Goal: Communication & Community: Participate in discussion

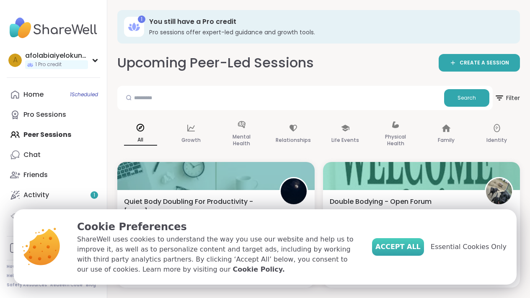
click at [414, 247] on span "Accept All" at bounding box center [397, 247] width 45 height 10
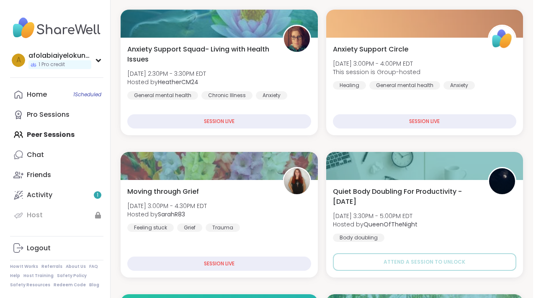
scroll to position [293, 0]
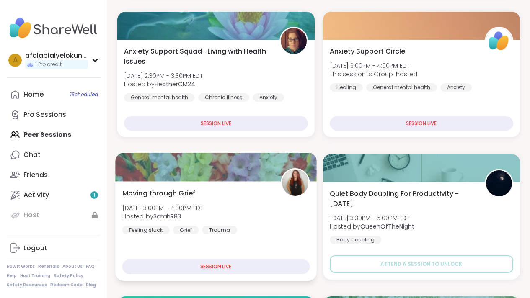
click at [266, 171] on div at bounding box center [215, 167] width 201 height 28
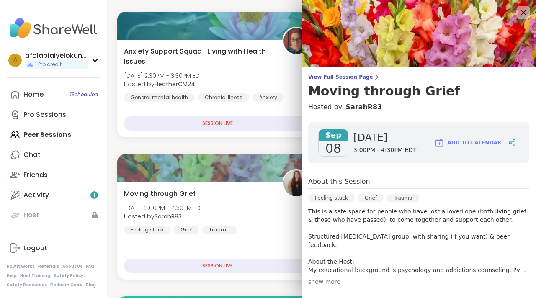
drag, startPoint x: 522, startPoint y: 135, endPoint x: 520, endPoint y: 158, distance: 23.2
click at [520, 158] on div "Sep 08 Monday 3:00PM - 4:30PM EDT Add to Calendar About this Session Feeling st…" at bounding box center [419, 281] width 235 height 331
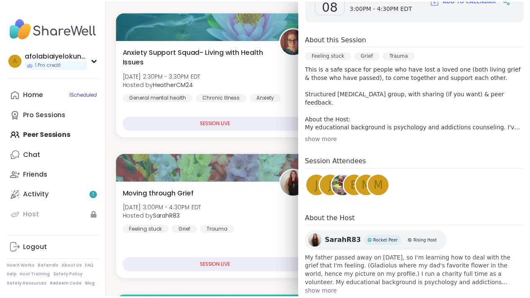
scroll to position [0, 0]
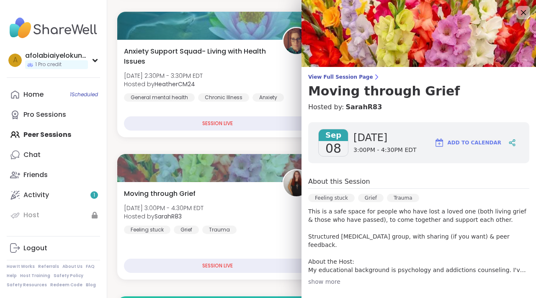
click at [351, 73] on div "View Full Session Page Moving through Grief Hosted by: SarahR83 Sep 08 Monday 3…" at bounding box center [419, 230] width 235 height 460
click at [348, 77] on span "View Full Session Page" at bounding box center [418, 77] width 221 height 7
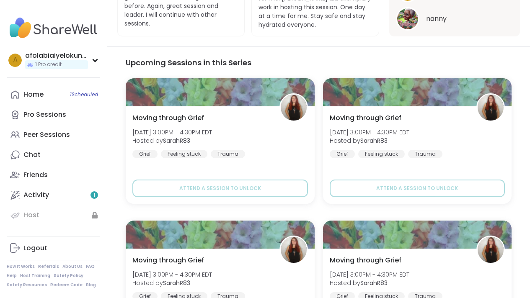
scroll to position [613, 0]
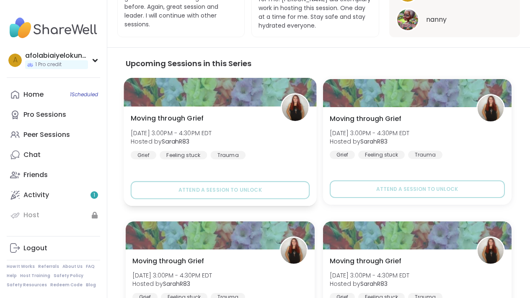
click at [303, 104] on img at bounding box center [295, 108] width 26 height 26
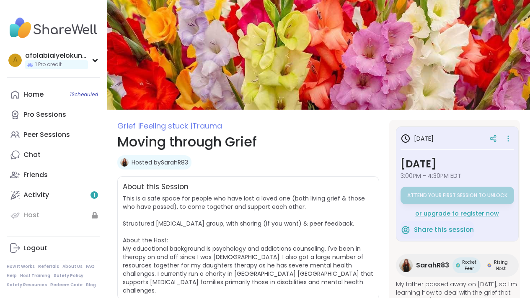
click at [451, 212] on div "or upgrade to register now" at bounding box center [458, 214] width 114 height 8
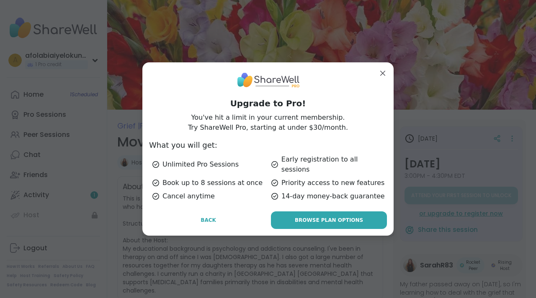
click at [350, 217] on span "Browse Plan Options" at bounding box center [329, 221] width 68 height 8
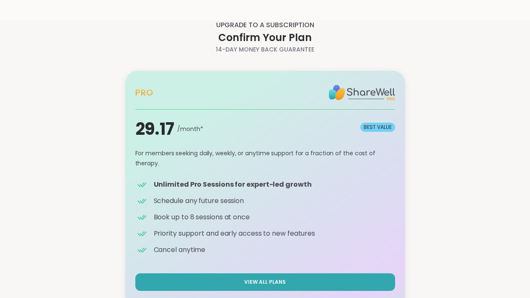
scroll to position [28, 0]
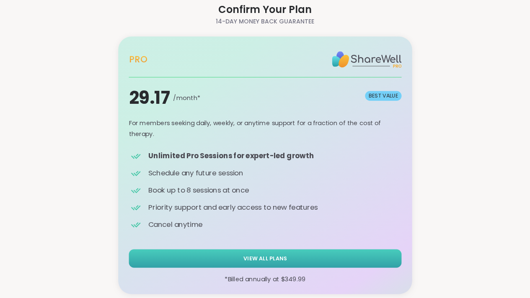
click at [356, 258] on button "View All Plans" at bounding box center [265, 258] width 273 height 18
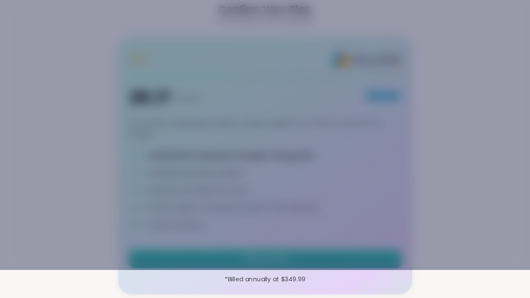
scroll to position [0, 0]
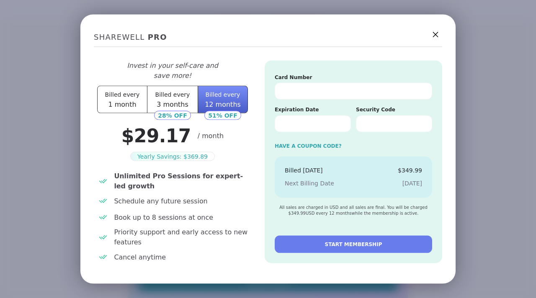
click at [434, 35] on icon at bounding box center [435, 34] width 10 height 10
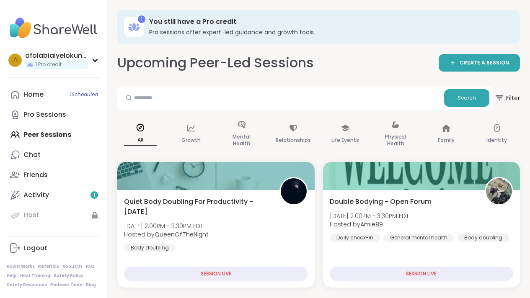
click at [139, 24] on icon at bounding box center [133, 26] width 13 height 13
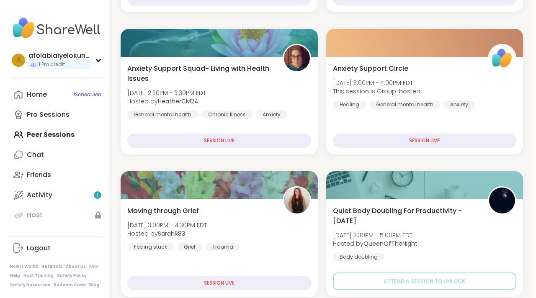
scroll to position [277, 0]
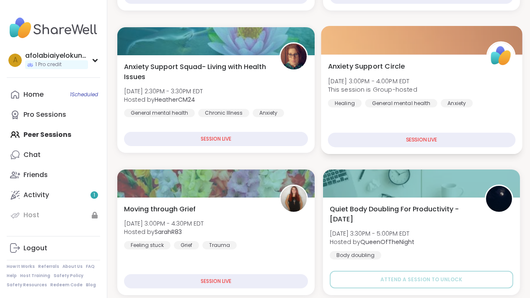
click at [446, 141] on div "SESSION LIVE" at bounding box center [421, 140] width 187 height 15
click at [438, 140] on div "SESSION LIVE" at bounding box center [421, 140] width 187 height 15
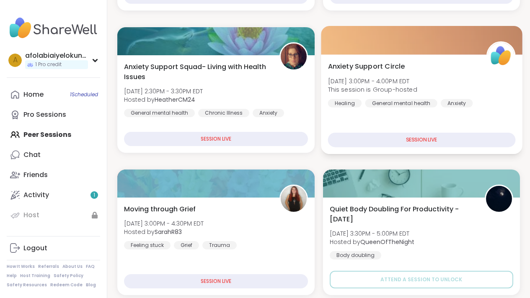
click at [438, 140] on div "SESSION LIVE" at bounding box center [421, 140] width 187 height 15
click at [436, 57] on div "Anxiety Support Circle Mon, Sep 08 | 3:00PM - 4:00PM EDT This session is Group-…" at bounding box center [421, 104] width 201 height 100
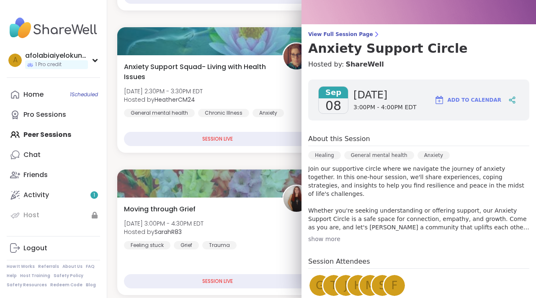
scroll to position [38, 0]
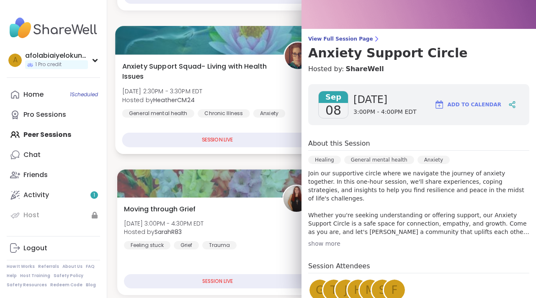
click at [267, 98] on div "Anxiety Support Squad- Living with Health Issues Mon, Sep 08 | 2:30PM - 3:30PM …" at bounding box center [217, 89] width 191 height 57
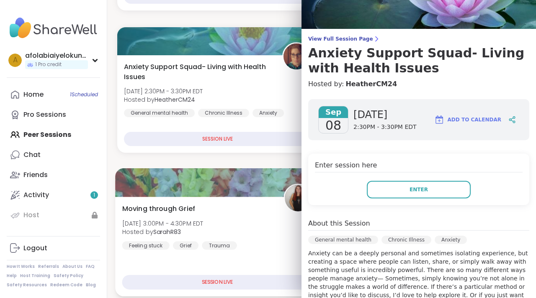
click at [255, 179] on div at bounding box center [217, 182] width 205 height 28
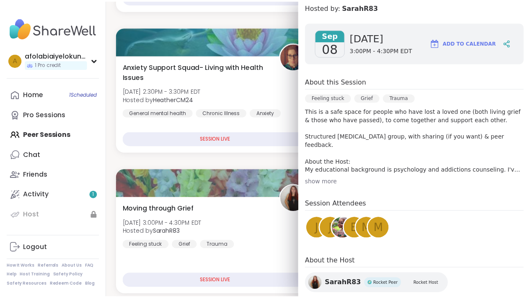
scroll to position [98, 0]
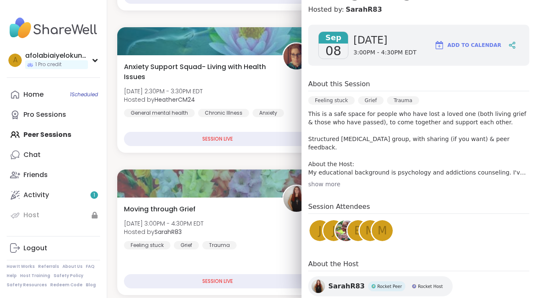
click at [327, 45] on span "08" at bounding box center [334, 51] width 16 height 15
click at [354, 47] on span "Monday" at bounding box center [385, 40] width 63 height 13
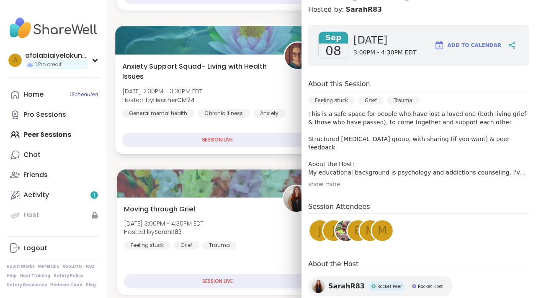
click at [284, 65] on div at bounding box center [298, 55] width 29 height 29
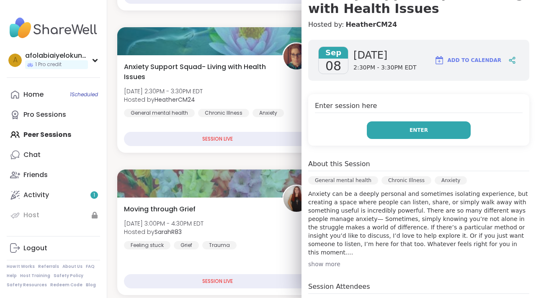
click at [372, 129] on button "Enter" at bounding box center [419, 131] width 104 height 18
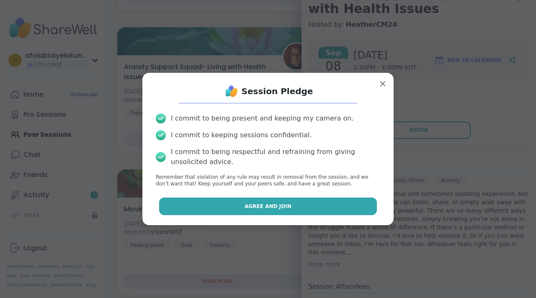
click at [275, 209] on span "Agree and Join" at bounding box center [268, 207] width 47 height 8
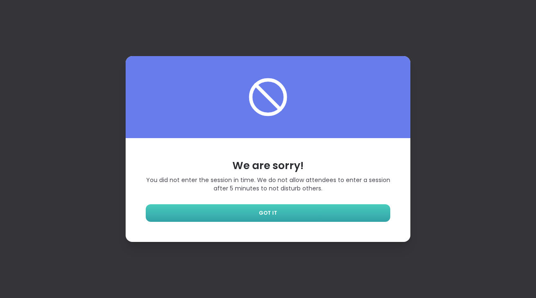
click at [180, 208] on link "GOT IT" at bounding box center [268, 214] width 245 height 18
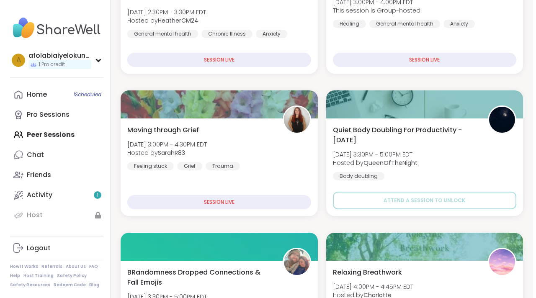
scroll to position [358, 0]
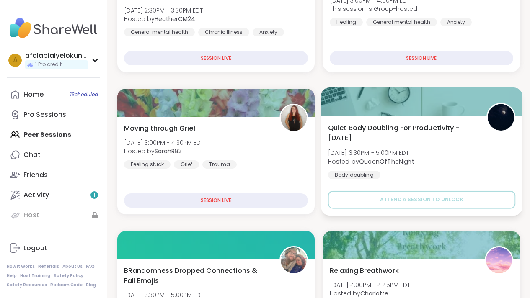
click at [391, 114] on div at bounding box center [421, 102] width 201 height 28
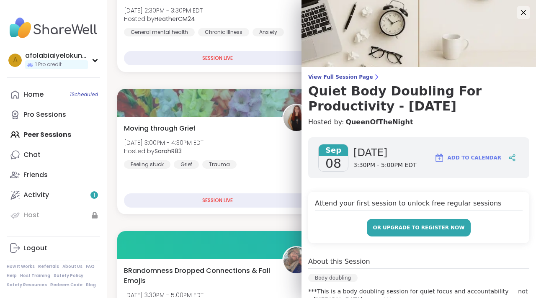
click at [412, 225] on span "or upgrade to register now" at bounding box center [419, 228] width 92 height 8
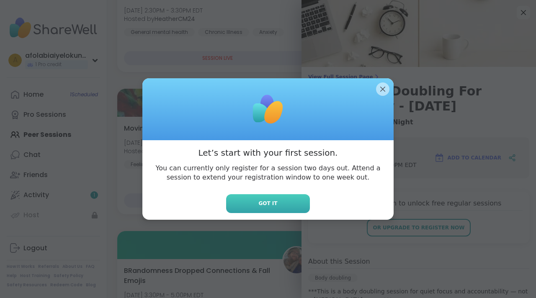
click at [289, 204] on button "Got it" at bounding box center [268, 203] width 84 height 19
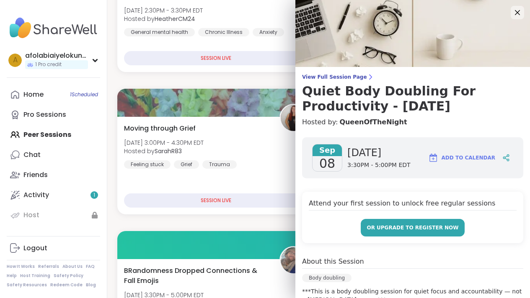
click at [386, 229] on span "or upgrade to register now" at bounding box center [413, 228] width 92 height 8
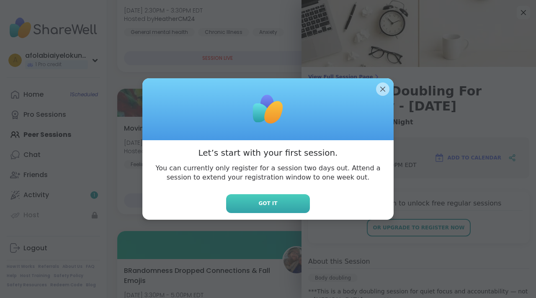
click at [285, 205] on button "Got it" at bounding box center [268, 203] width 84 height 19
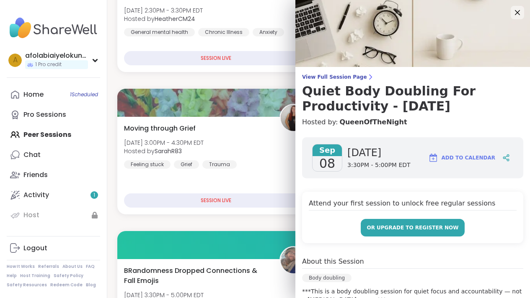
click at [378, 230] on span "or upgrade to register now" at bounding box center [413, 228] width 92 height 8
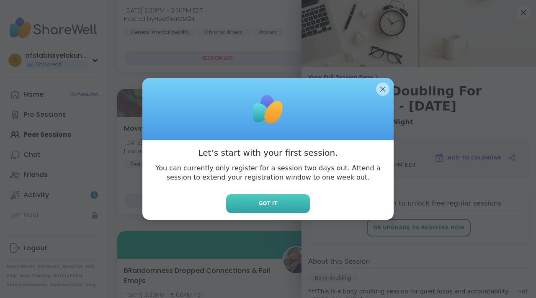
click at [293, 210] on button "Got it" at bounding box center [268, 203] width 84 height 19
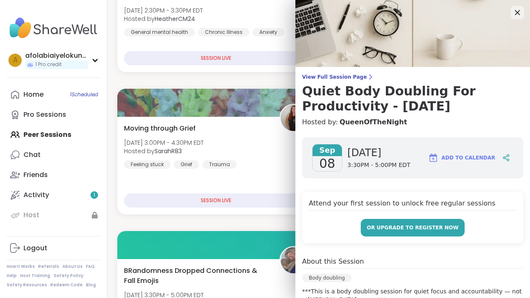
click at [380, 229] on span "or upgrade to register now" at bounding box center [413, 228] width 92 height 8
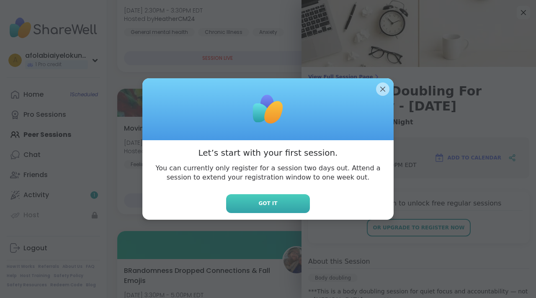
click at [291, 205] on button "Got it" at bounding box center [268, 203] width 84 height 19
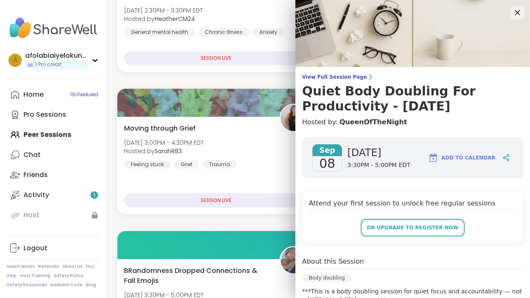
click at [512, 12] on icon at bounding box center [517, 12] width 10 height 10
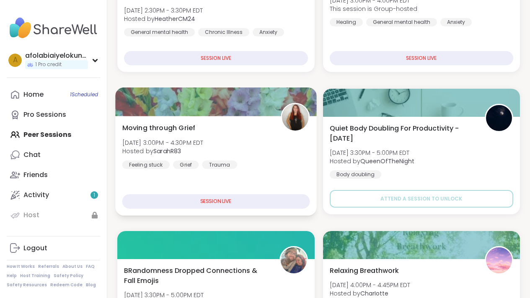
click at [253, 201] on div "SESSION LIVE" at bounding box center [215, 201] width 187 height 15
click at [235, 201] on div "SESSION LIVE" at bounding box center [215, 201] width 187 height 15
click at [242, 199] on div "SESSION LIVE" at bounding box center [215, 201] width 187 height 15
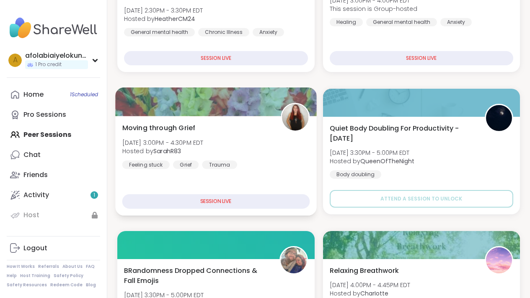
click at [242, 199] on div "SESSION LIVE" at bounding box center [215, 201] width 187 height 15
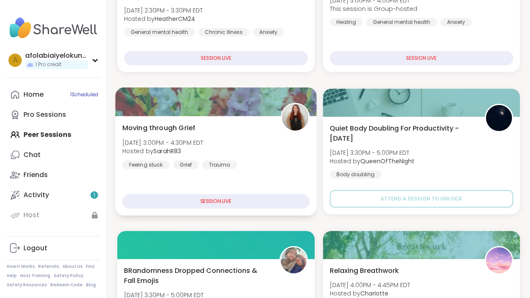
click at [225, 199] on div "SESSION LIVE" at bounding box center [215, 201] width 187 height 15
click at [227, 201] on div "SESSION LIVE" at bounding box center [215, 201] width 187 height 15
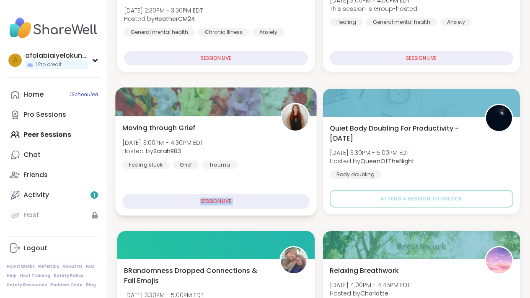
click at [227, 201] on div "SESSION LIVE" at bounding box center [215, 201] width 187 height 15
click at [210, 114] on div at bounding box center [215, 102] width 201 height 28
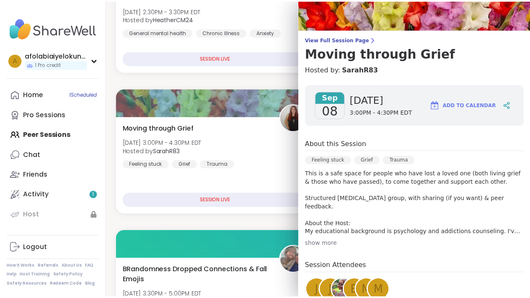
scroll to position [37, 0]
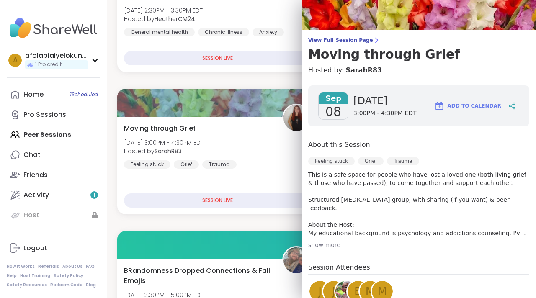
click at [333, 100] on span "Sep" at bounding box center [333, 99] width 29 height 12
click at [343, 43] on span "View Full Session Page" at bounding box center [418, 40] width 221 height 7
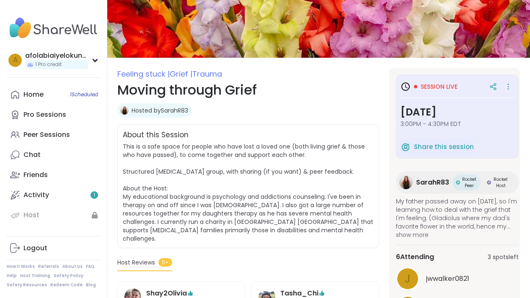
scroll to position [53, 0]
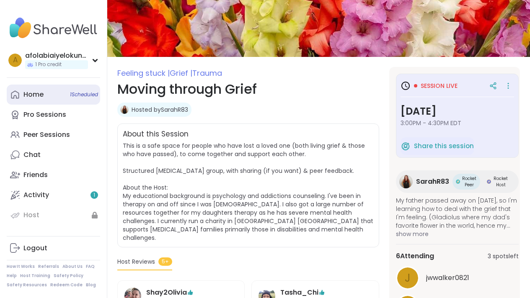
click at [53, 99] on link "Home 1 Scheduled" at bounding box center [53, 95] width 93 height 20
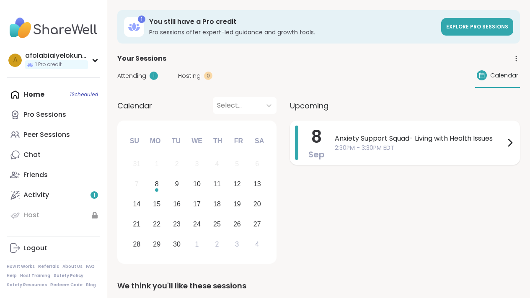
click at [342, 136] on span "Anxiety Support Squad- Living with Health Issues" at bounding box center [420, 139] width 170 height 10
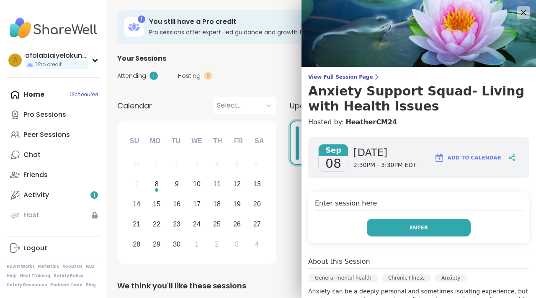
click at [401, 223] on button "Enter" at bounding box center [419, 228] width 104 height 18
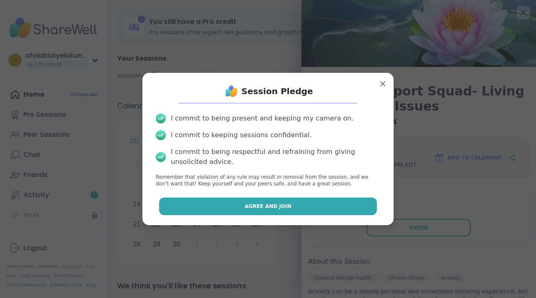
click at [316, 207] on button "Agree and Join" at bounding box center [268, 207] width 218 height 18
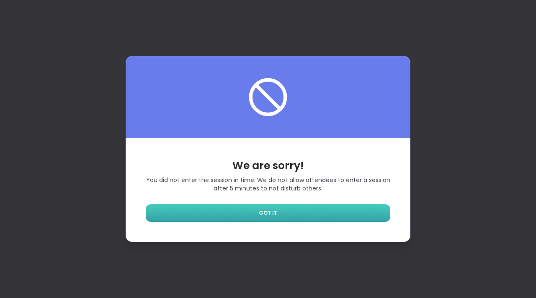
click at [313, 213] on link "GOT IT" at bounding box center [268, 214] width 245 height 18
